Goal: Leave review/rating: Share an evaluation or opinion about a product, service, or content

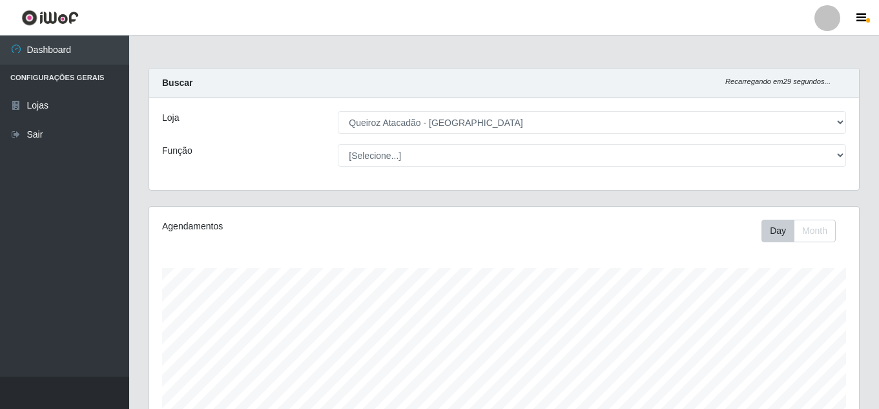
select select "225"
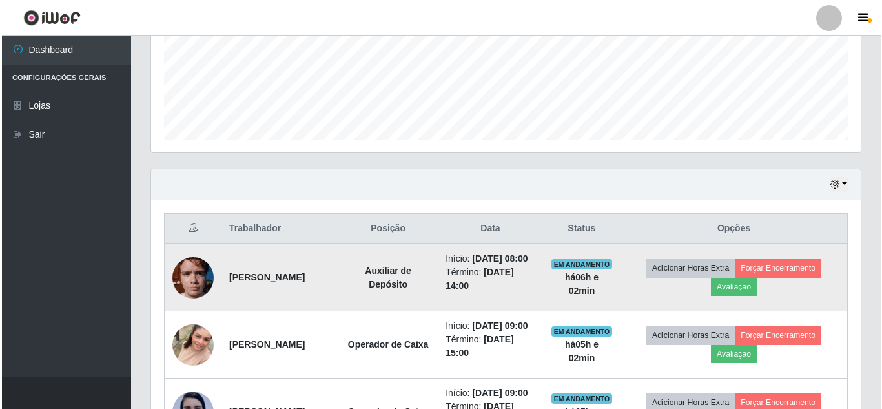
scroll to position [348, 0]
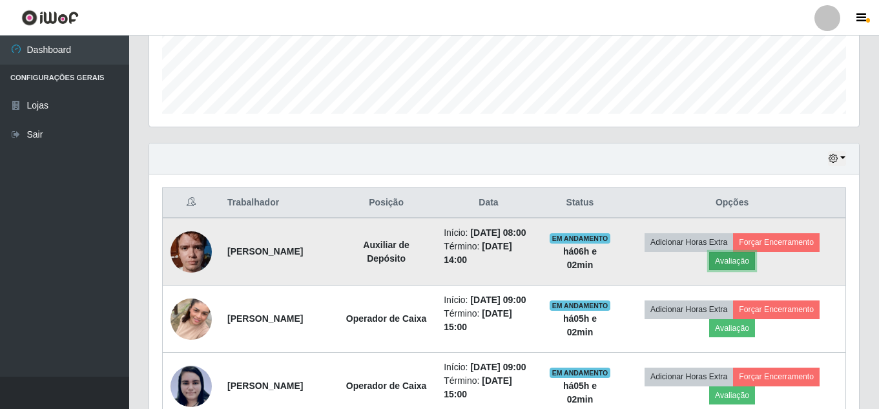
click at [743, 270] on button "Avaliação" at bounding box center [732, 261] width 46 height 18
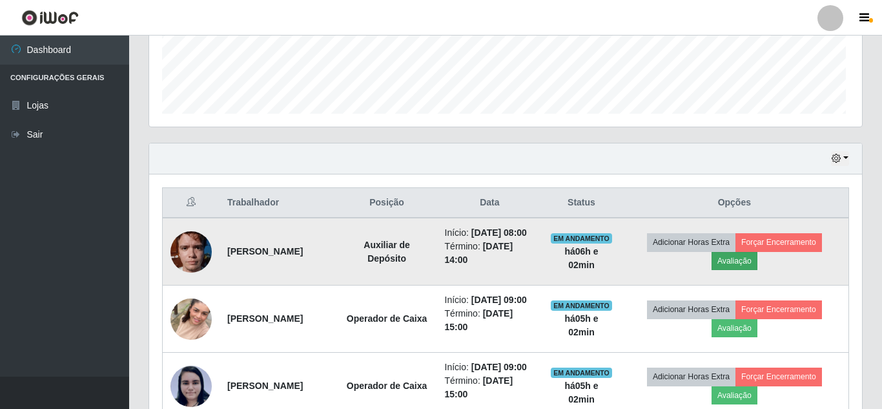
scroll to position [268, 703]
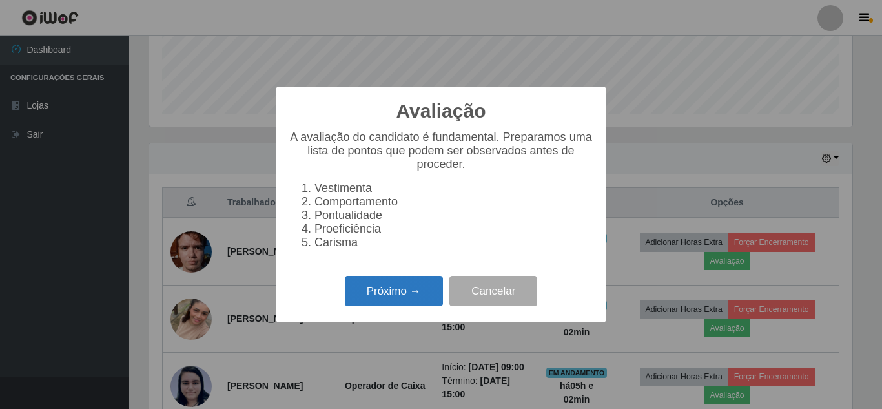
click at [391, 294] on button "Próximo →" at bounding box center [394, 291] width 98 height 30
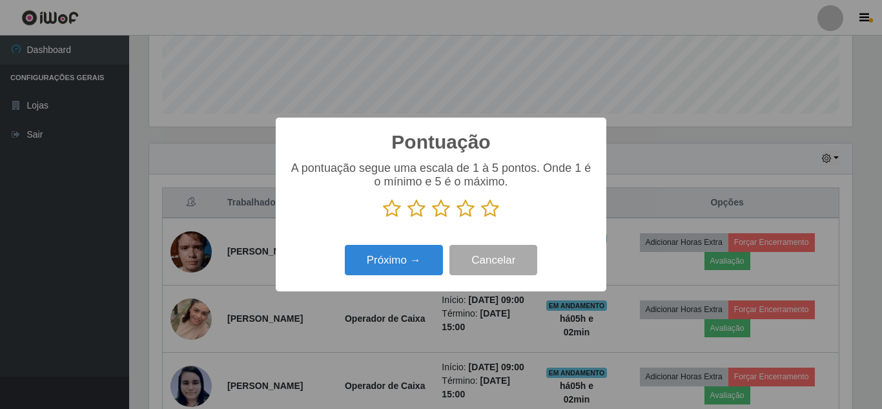
click at [493, 212] on icon at bounding box center [490, 208] width 18 height 19
click at [481, 218] on input "radio" at bounding box center [481, 218] width 0 height 0
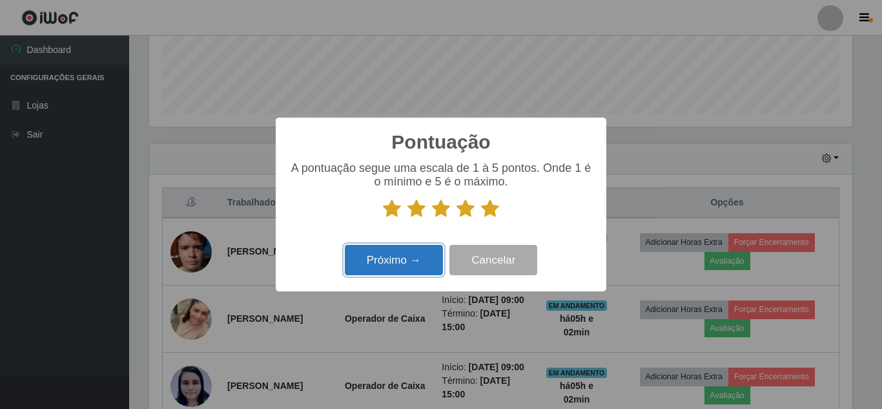
click at [389, 265] on button "Próximo →" at bounding box center [394, 260] width 98 height 30
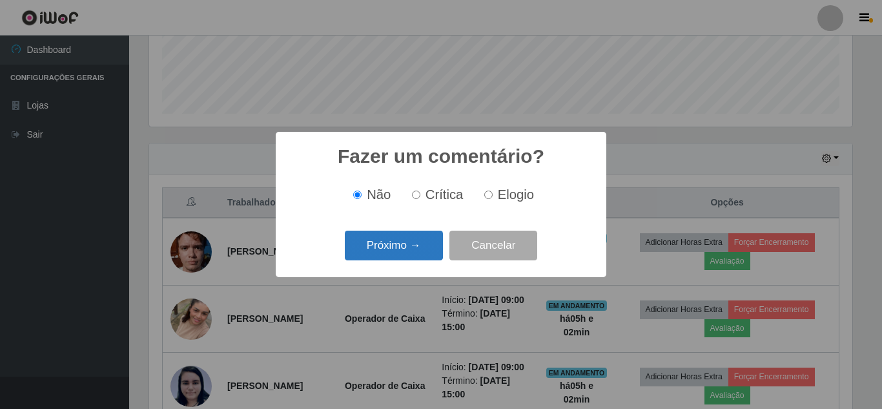
click at [396, 252] on button "Próximo →" at bounding box center [394, 246] width 98 height 30
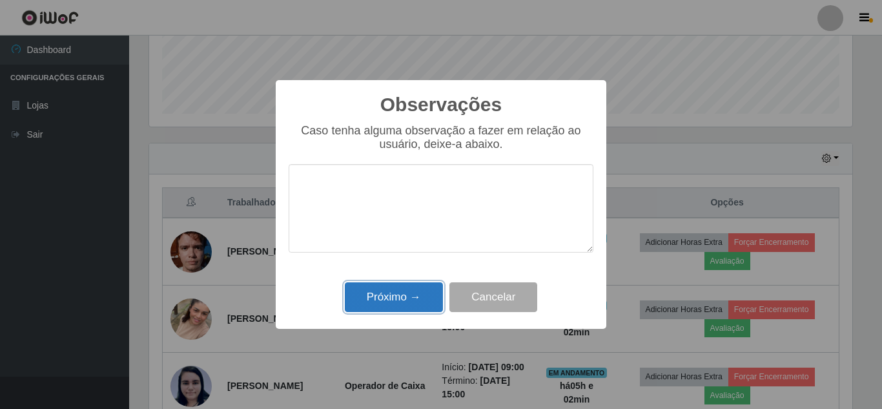
click at [396, 296] on button "Próximo →" at bounding box center [394, 297] width 98 height 30
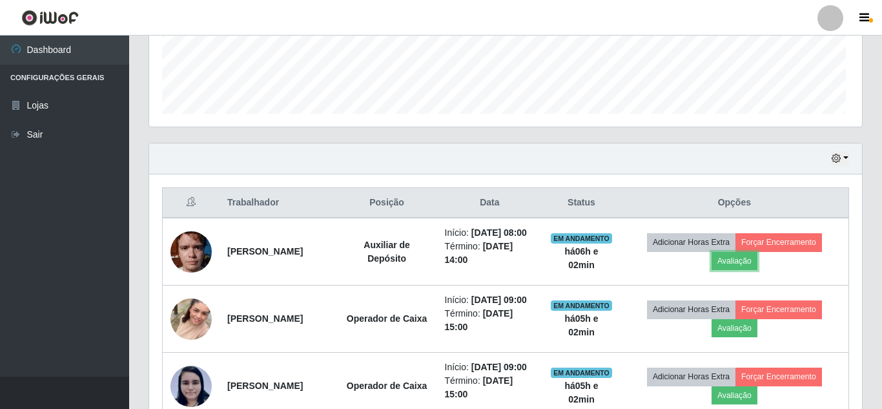
scroll to position [268, 710]
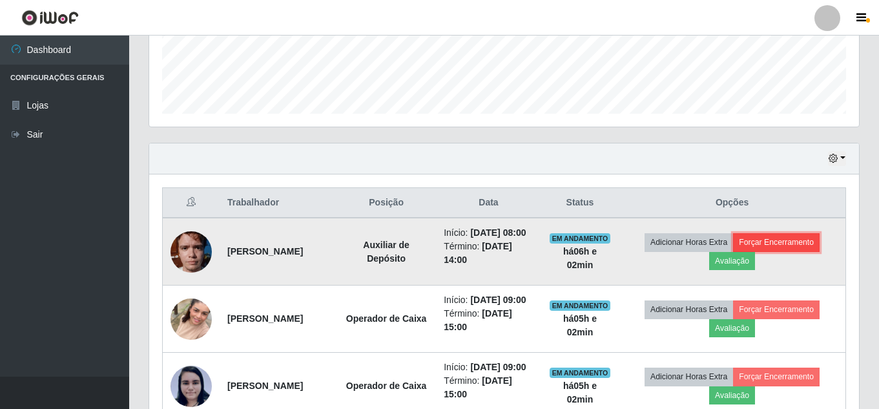
click at [805, 251] on button "Forçar Encerramento" at bounding box center [776, 242] width 87 height 18
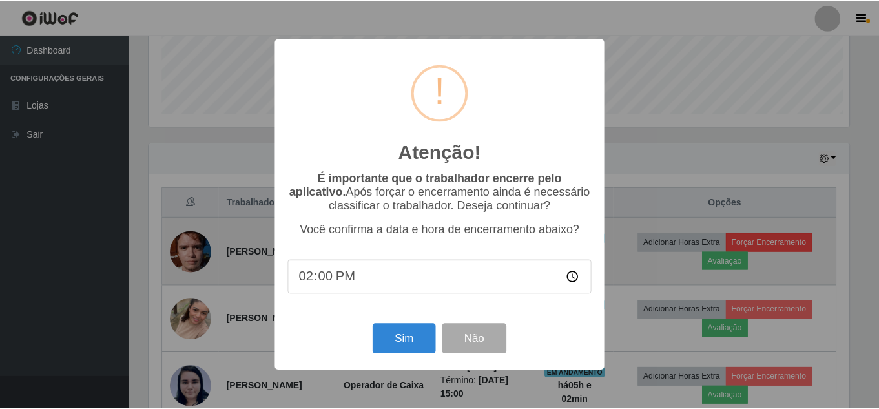
scroll to position [268, 703]
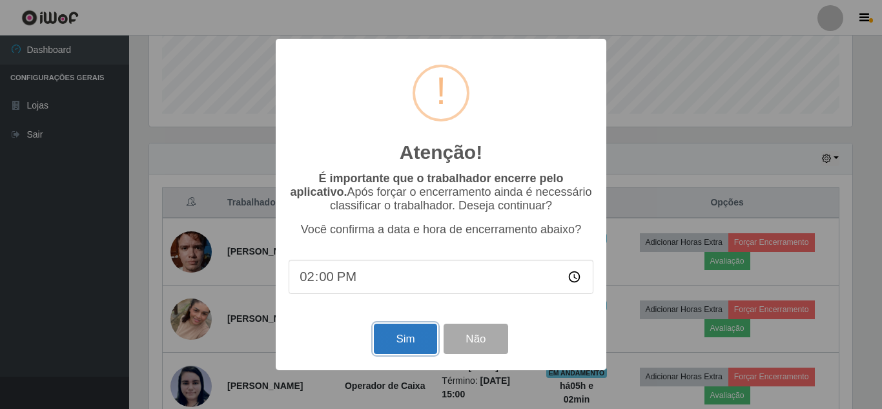
click at [398, 343] on button "Sim" at bounding box center [405, 338] width 63 height 30
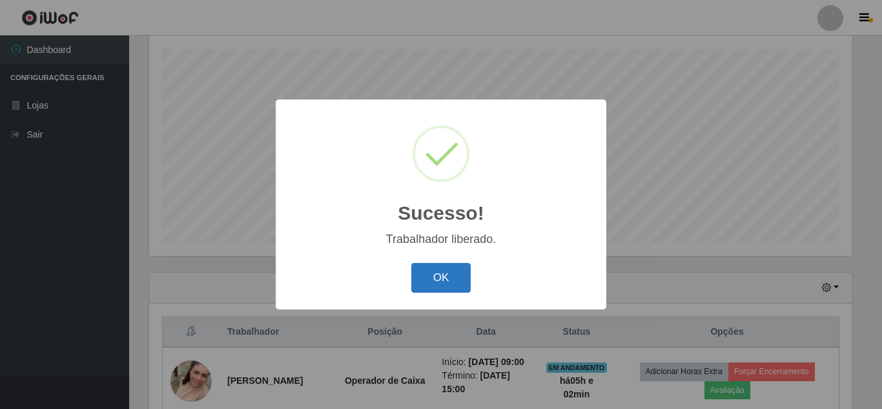
click at [447, 277] on button "OK" at bounding box center [441, 278] width 60 height 30
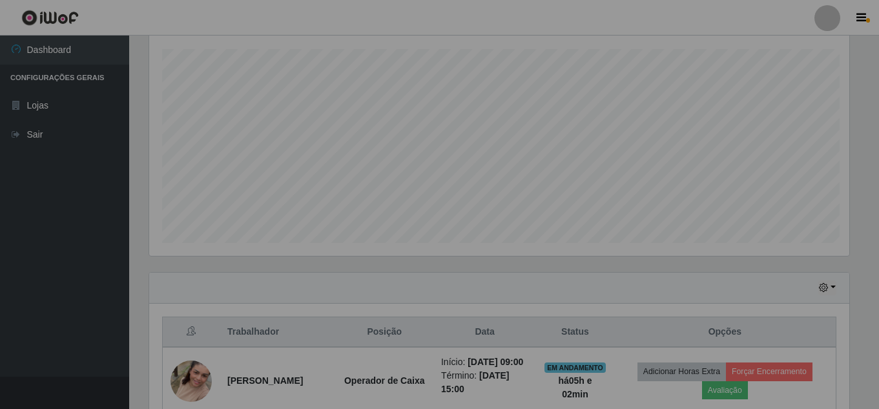
scroll to position [268, 710]
